Goal: Check status

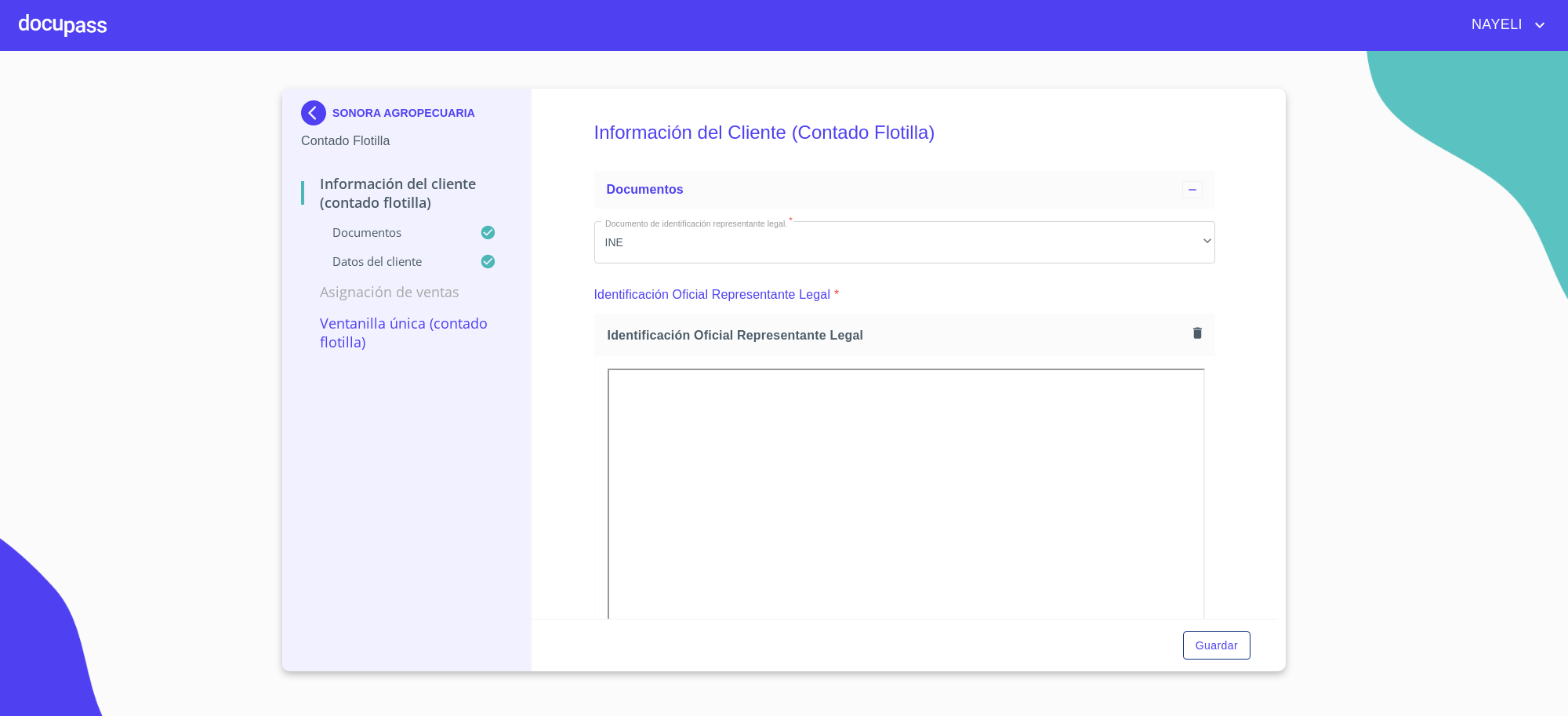
click at [312, 119] on img at bounding box center [316, 112] width 31 height 25
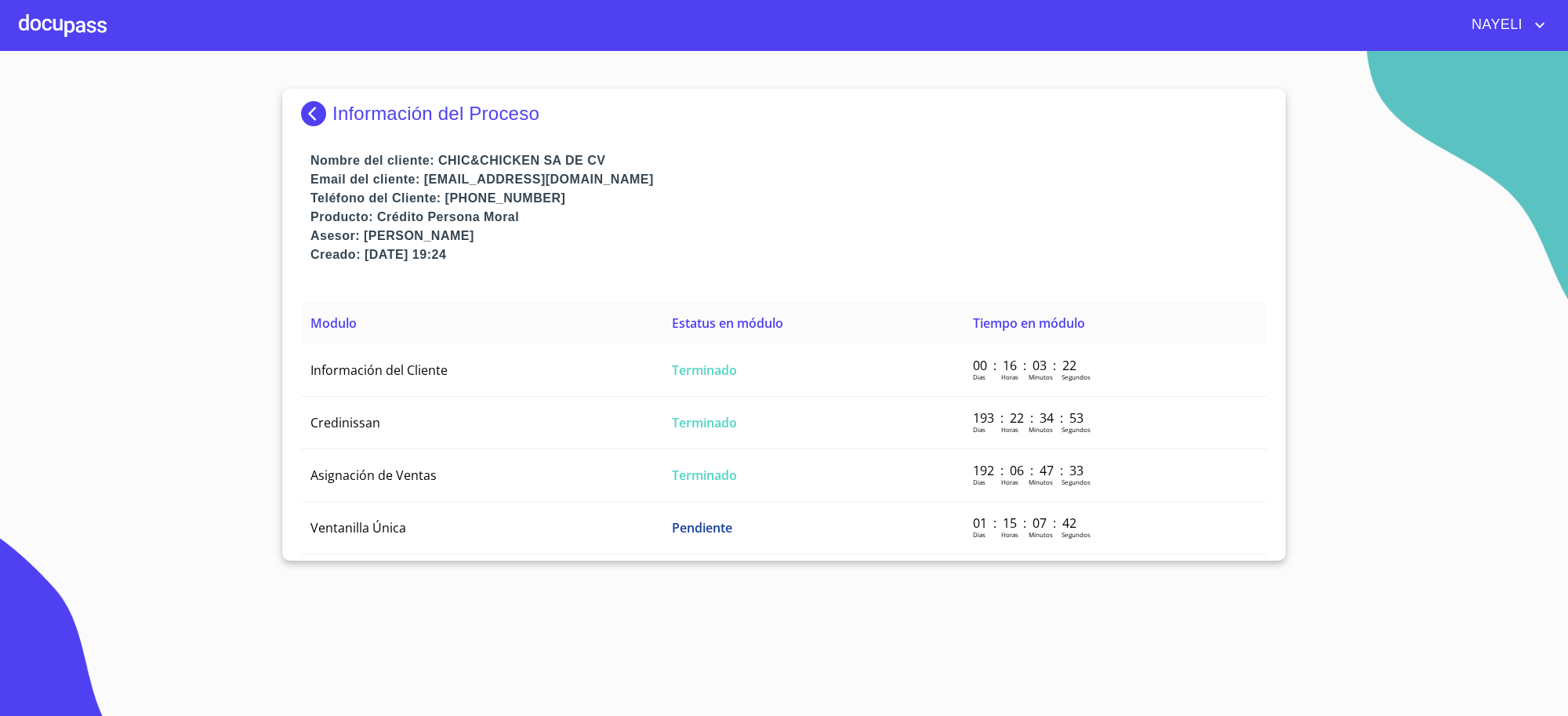
click at [312, 119] on img at bounding box center [316, 113] width 31 height 25
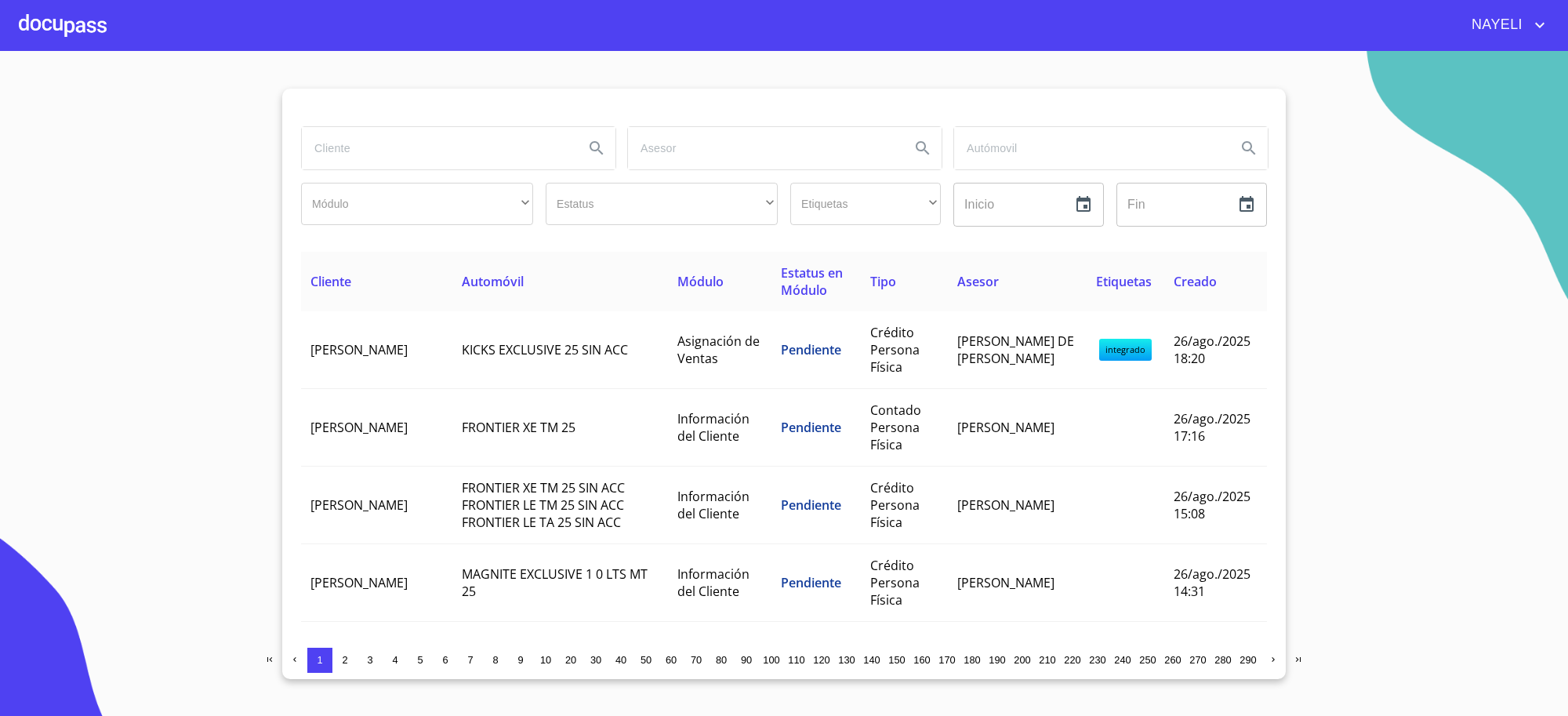
click at [429, 131] on input "search" at bounding box center [436, 148] width 270 height 42
type input "[PERSON_NAME]"
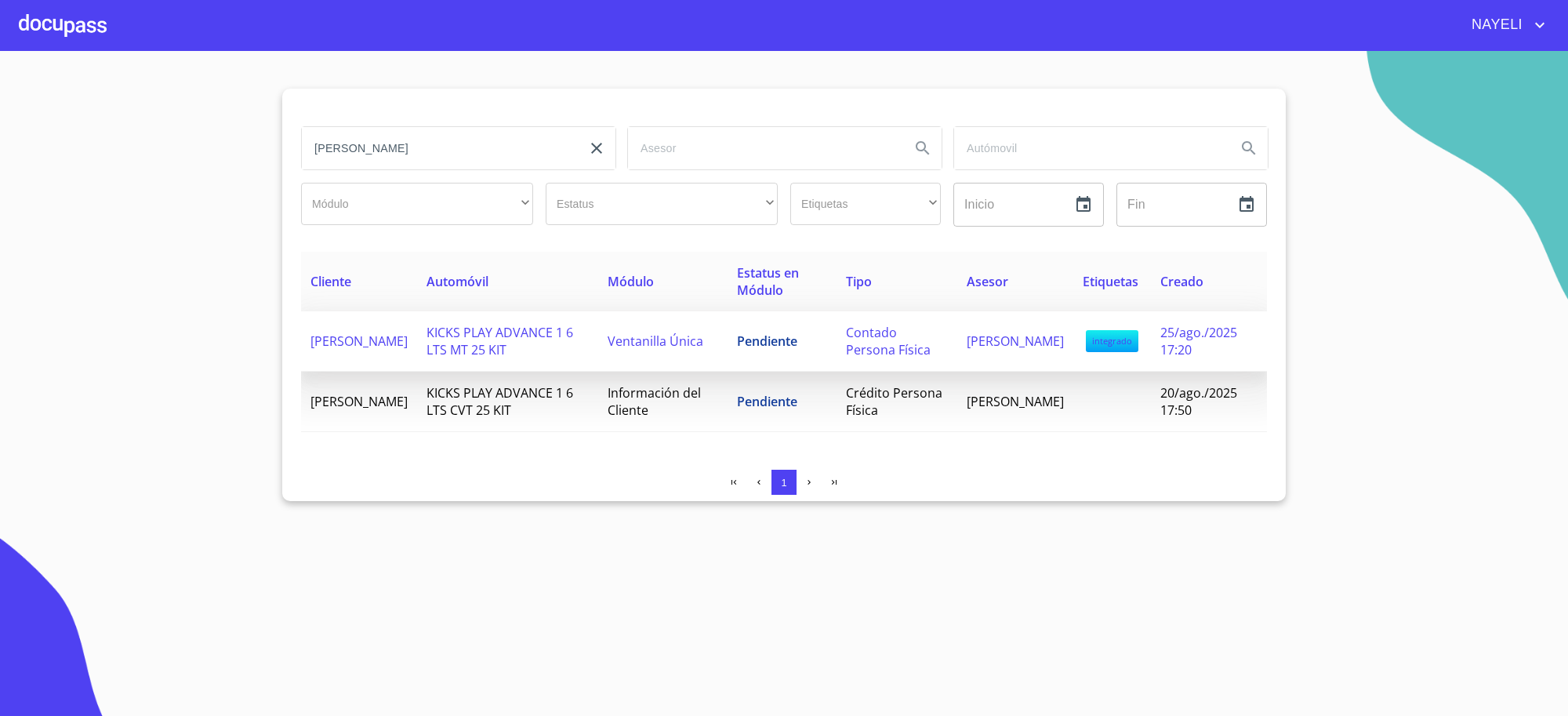
click at [797, 328] on td "Pendiente" at bounding box center [782, 341] width 109 height 60
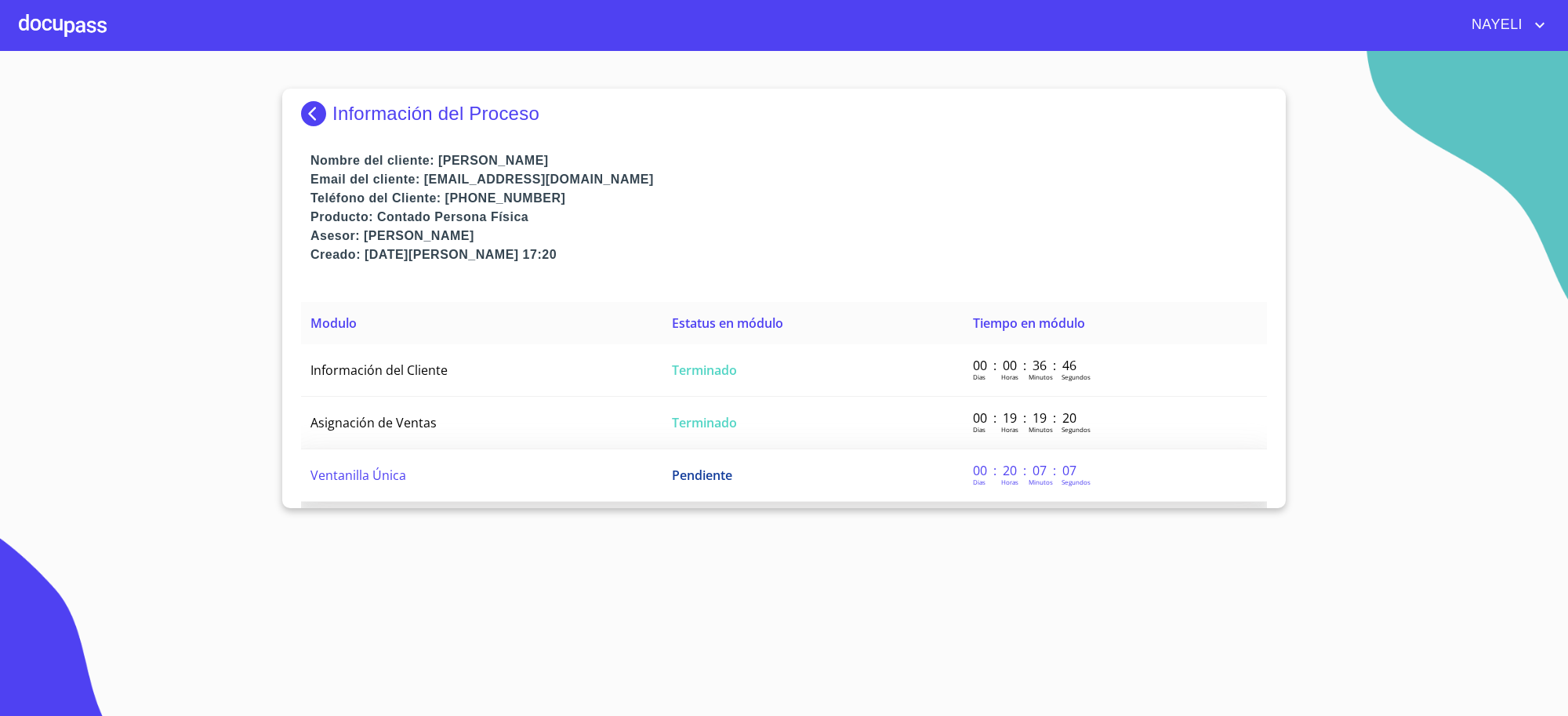
click at [678, 466] on td "Pendiente" at bounding box center [813, 475] width 301 height 52
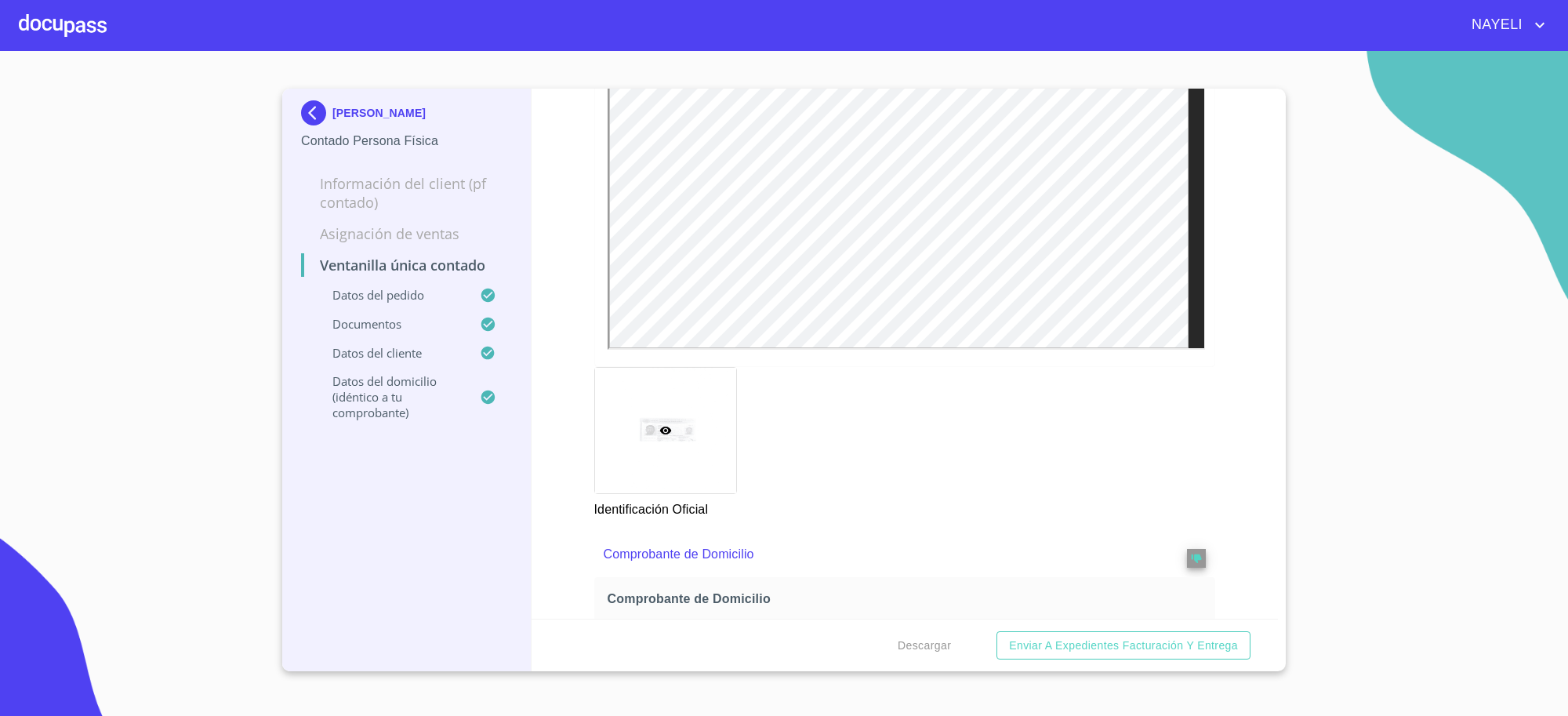
scroll to position [522, 0]
